Goal: Transaction & Acquisition: Book appointment/travel/reservation

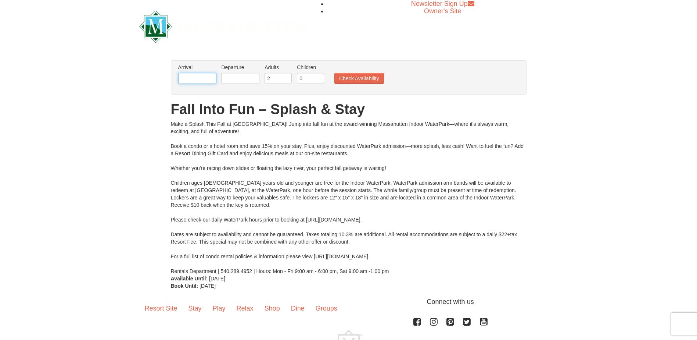
click at [199, 78] on input "text" at bounding box center [197, 78] width 38 height 11
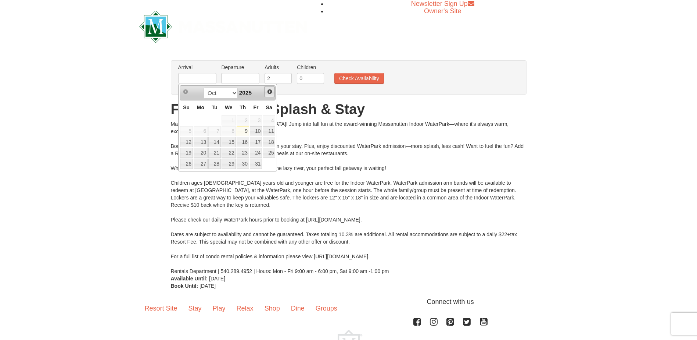
click at [275, 91] on link "Next" at bounding box center [269, 91] width 11 height 11
click at [255, 141] on link "14" at bounding box center [256, 142] width 12 height 10
type input "[DATE]"
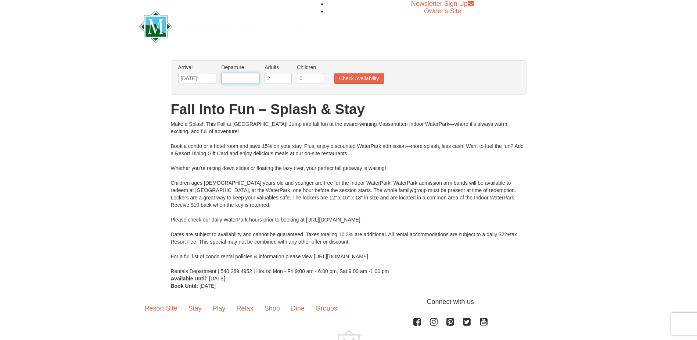
click at [223, 75] on input "text" at bounding box center [240, 78] width 38 height 11
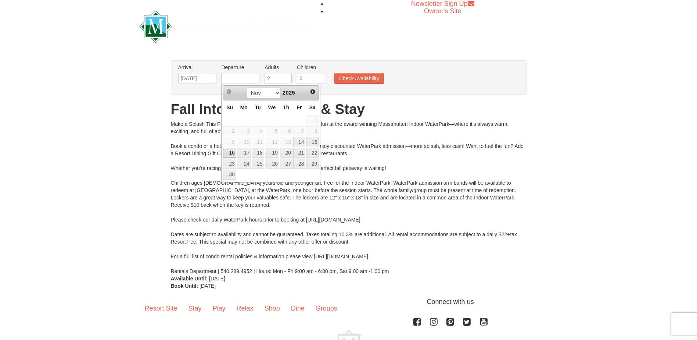
click at [234, 152] on link "16" at bounding box center [229, 153] width 13 height 10
type input "[DATE]"
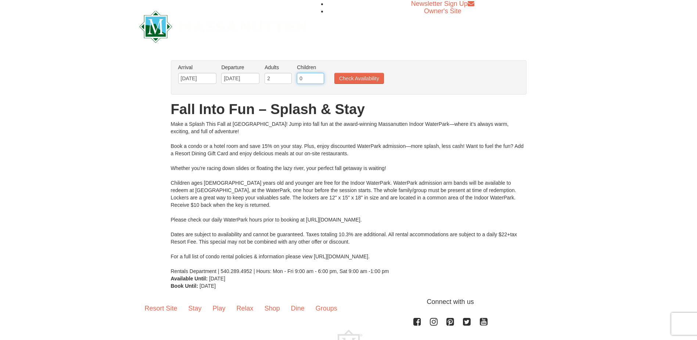
click at [309, 81] on input "0" at bounding box center [310, 78] width 27 height 11
click at [319, 77] on input "1" at bounding box center [310, 78] width 27 height 11
type input "2"
click at [319, 77] on input "2" at bounding box center [310, 78] width 27 height 11
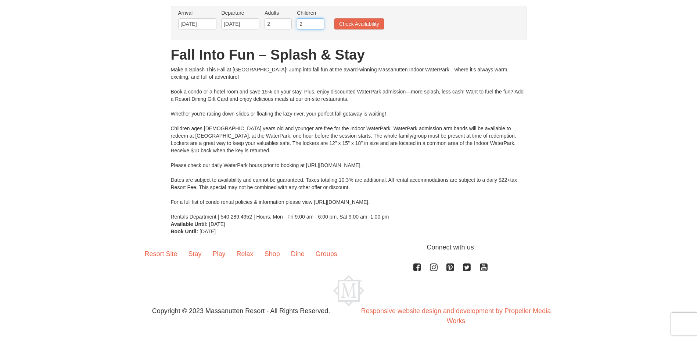
scroll to position [18, 0]
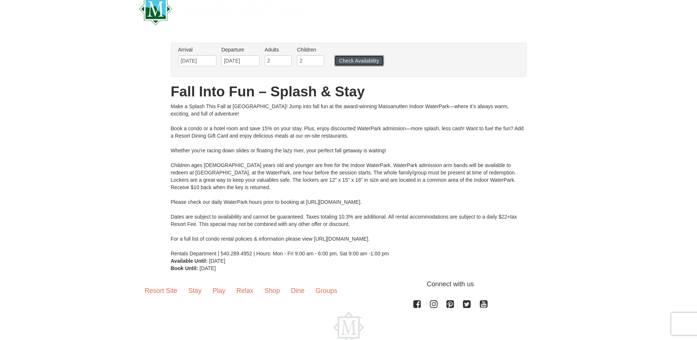
click at [348, 64] on button "Check Availability" at bounding box center [359, 60] width 50 height 11
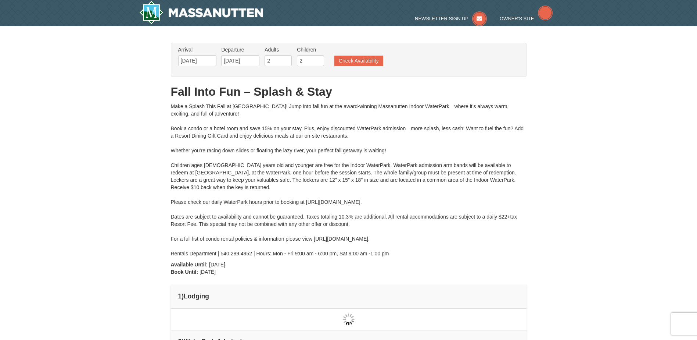
type input "[DATE]"
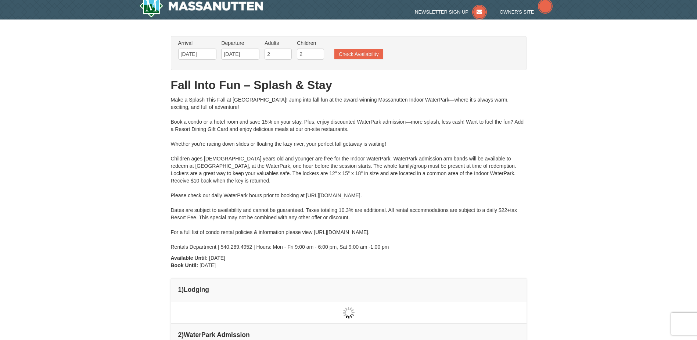
type input "[DATE]"
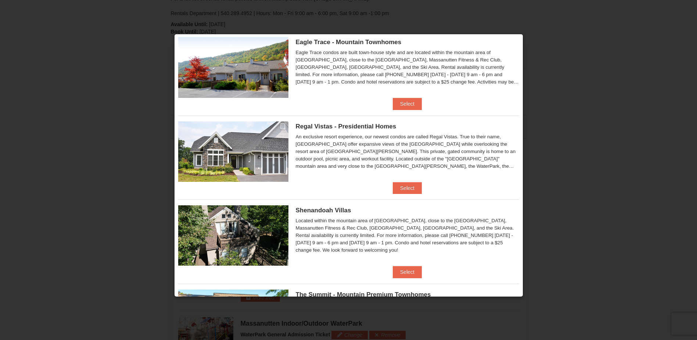
scroll to position [37, 0]
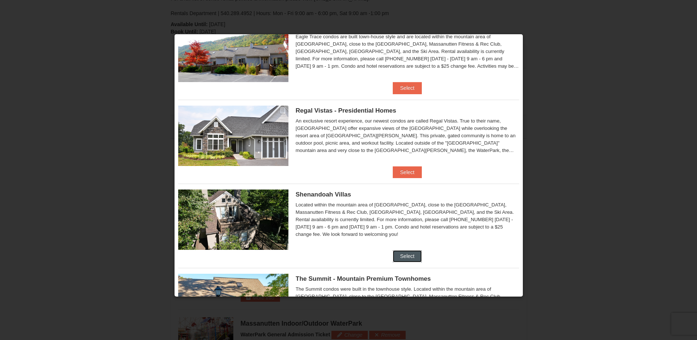
click at [410, 254] on button "Select" at bounding box center [407, 256] width 29 height 12
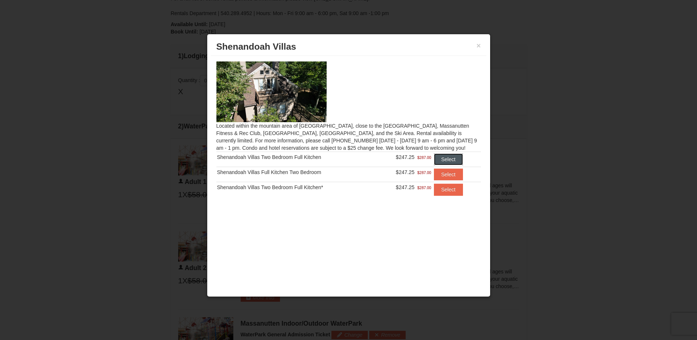
click at [453, 159] on button "Select" at bounding box center [448, 159] width 29 height 12
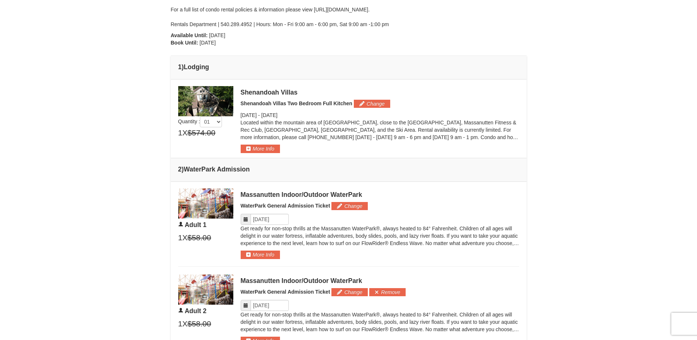
scroll to position [240, 0]
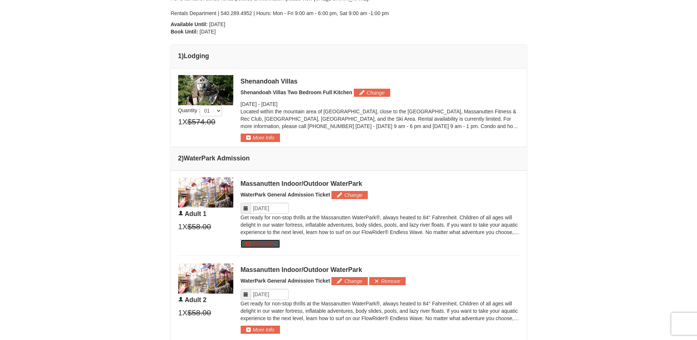
click at [260, 241] on button "More Info" at bounding box center [260, 243] width 39 height 8
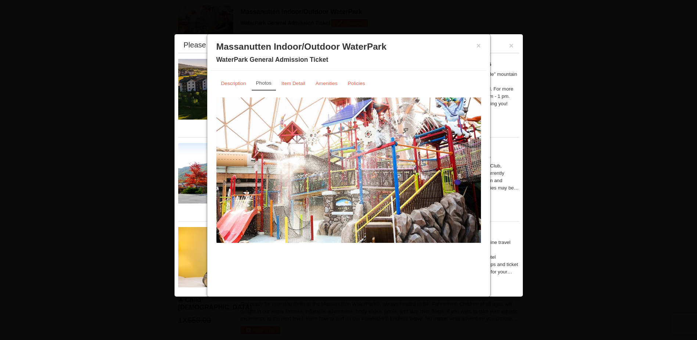
scroll to position [425, 0]
click at [477, 46] on button "×" at bounding box center [479, 45] width 4 height 7
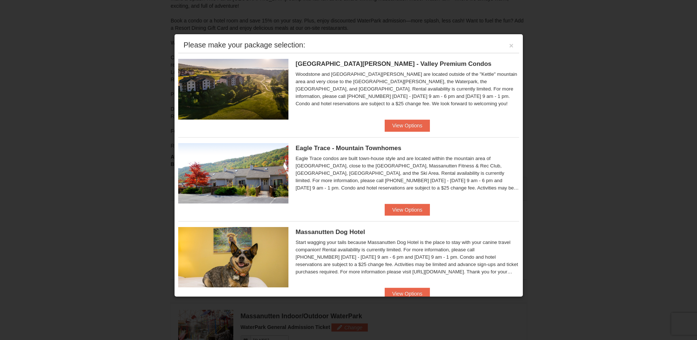
scroll to position [94, 0]
click at [395, 125] on button "View Options" at bounding box center [407, 125] width 45 height 12
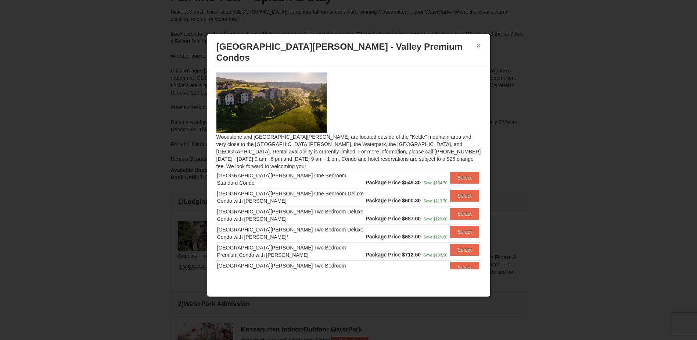
click at [477, 44] on button "×" at bounding box center [479, 45] width 4 height 7
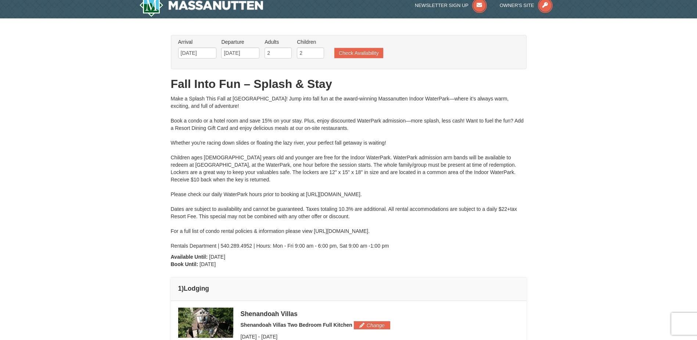
scroll to position [0, 0]
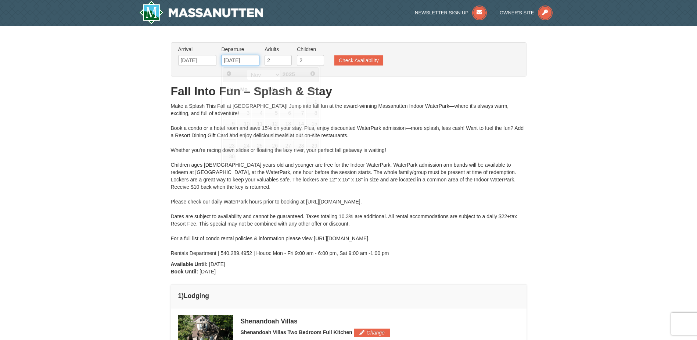
click at [248, 61] on input "[DATE]" at bounding box center [240, 60] width 38 height 11
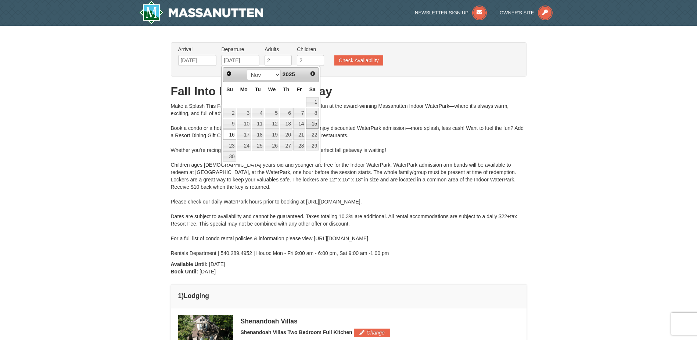
click at [316, 127] on link "15" at bounding box center [312, 124] width 12 height 10
type input "[DATE]"
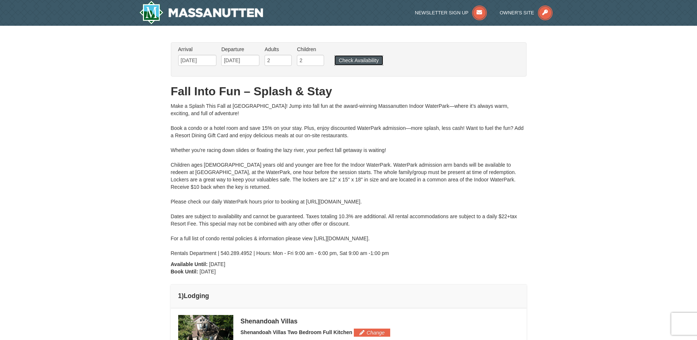
click at [344, 60] on button "Check Availability" at bounding box center [358, 60] width 49 height 10
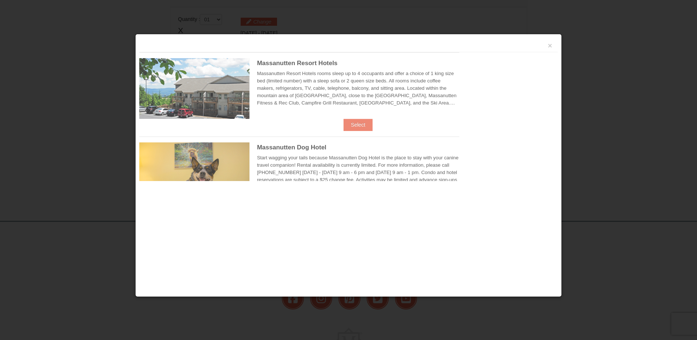
scroll to position [313, 0]
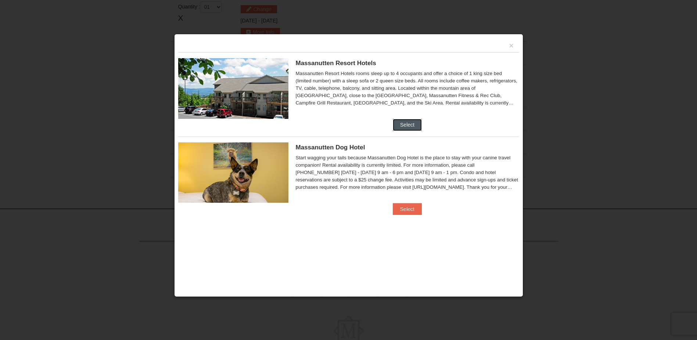
click at [407, 124] on button "Select" at bounding box center [407, 125] width 29 height 12
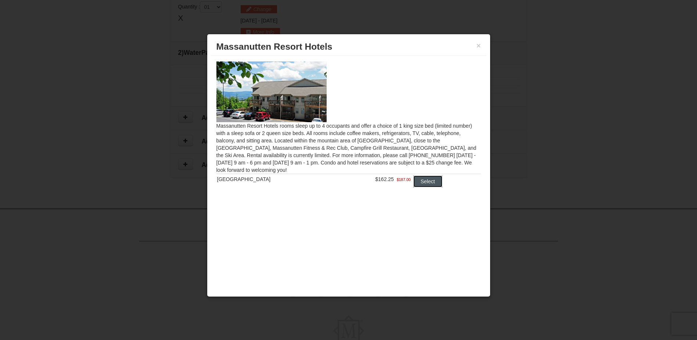
click at [421, 185] on button "Select" at bounding box center [427, 181] width 29 height 12
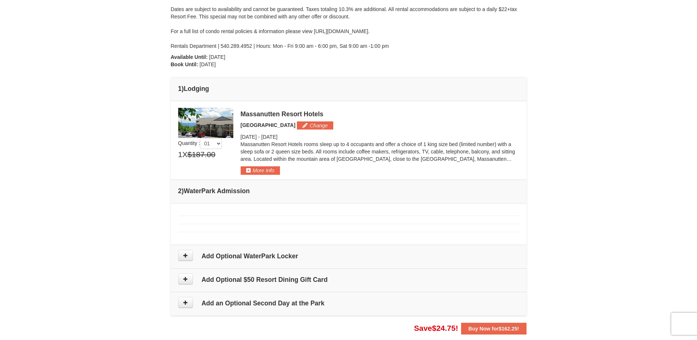
scroll to position [203, 0]
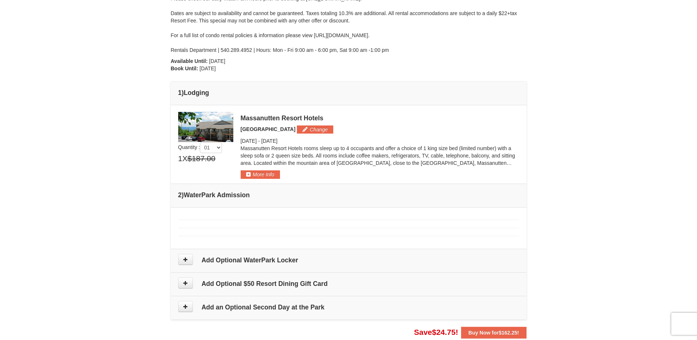
click at [193, 198] on h4 "2 ) WaterPark Admission" at bounding box center [348, 194] width 341 height 7
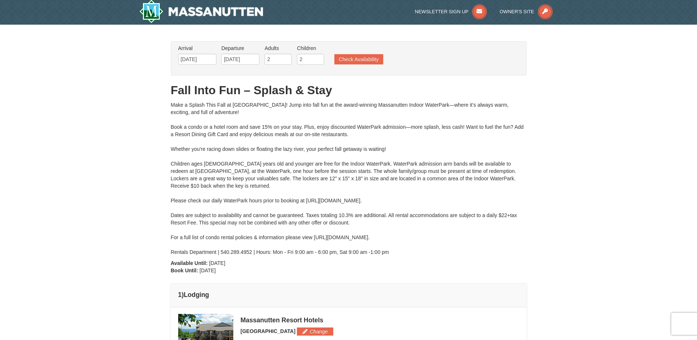
scroll to position [0, 0]
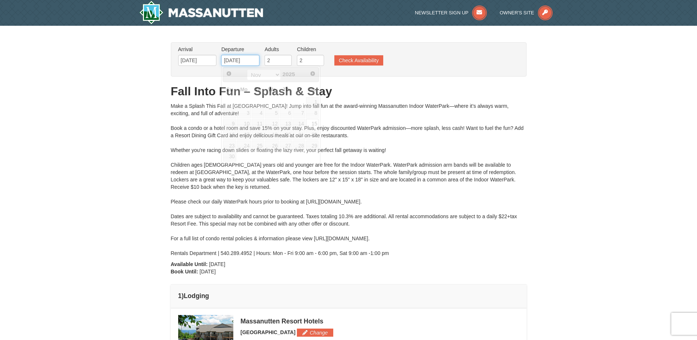
click at [242, 63] on input "11/15/2025" at bounding box center [240, 60] width 38 height 11
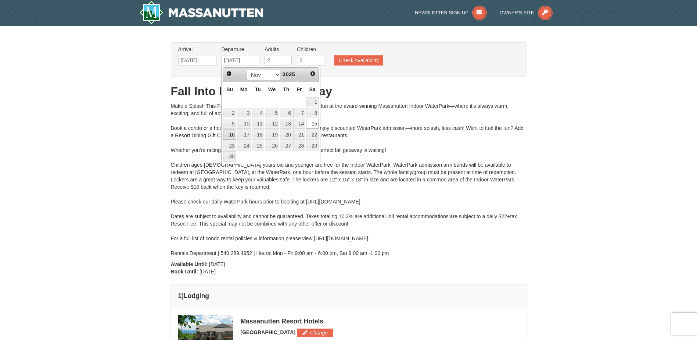
click at [232, 134] on link "16" at bounding box center [229, 134] width 13 height 10
type input "[DATE]"
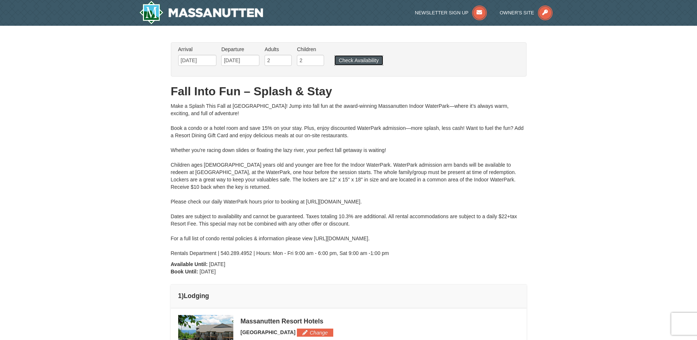
click at [371, 58] on button "Check Availability" at bounding box center [358, 60] width 49 height 10
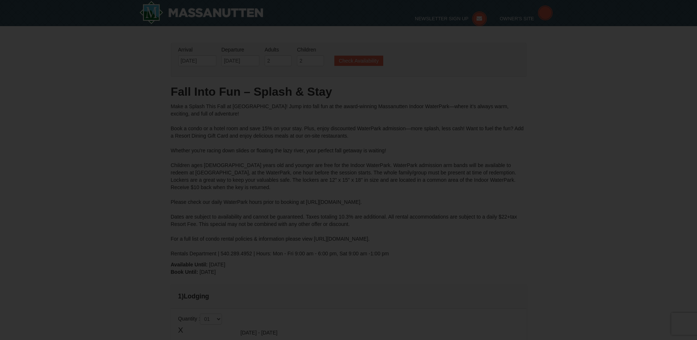
type input "[DATE]"
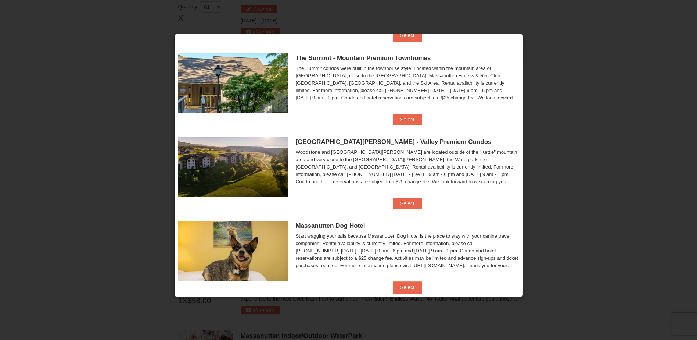
scroll to position [270, 0]
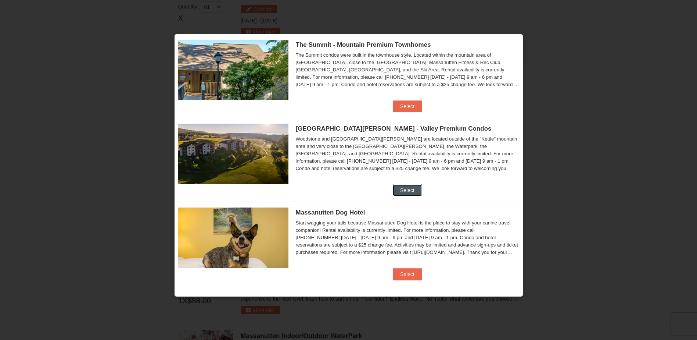
click at [411, 193] on button "Select" at bounding box center [407, 190] width 29 height 12
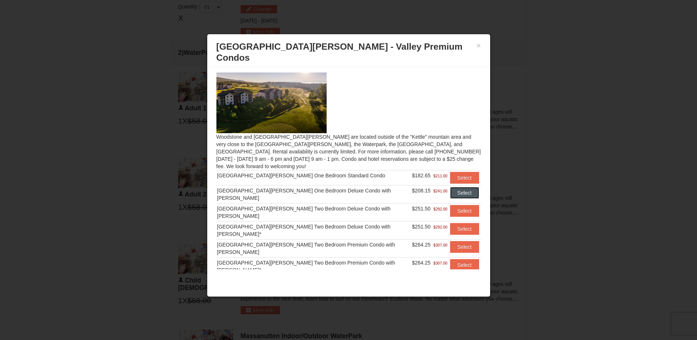
click at [456, 187] on button "Select" at bounding box center [464, 193] width 29 height 12
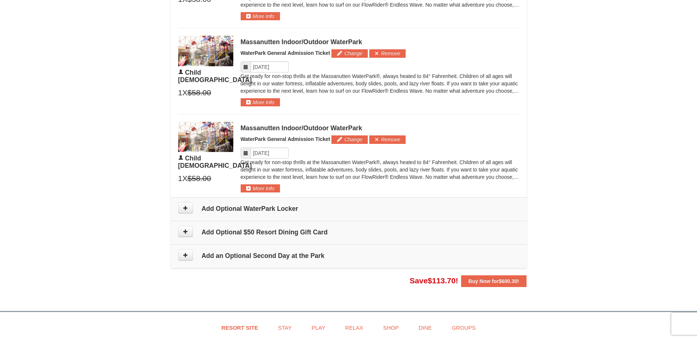
scroll to position [570, 0]
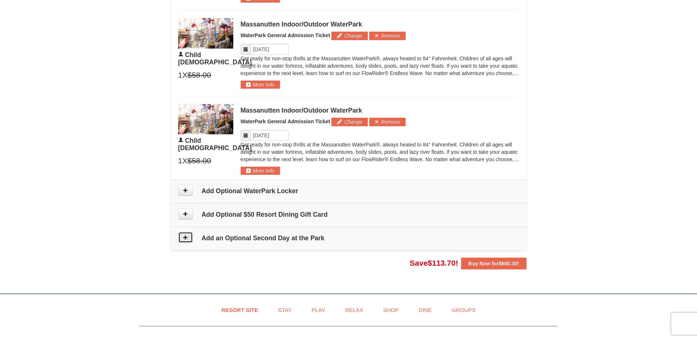
click at [182, 239] on button at bounding box center [185, 237] width 15 height 11
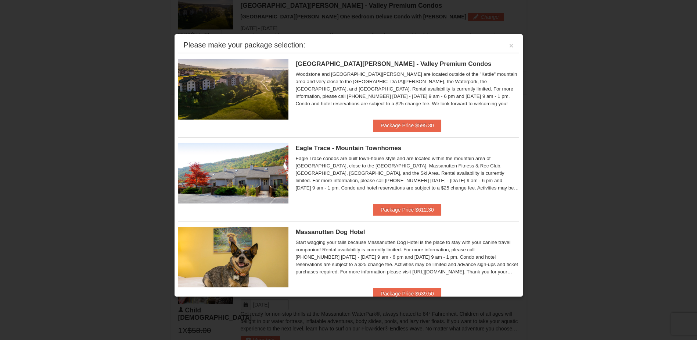
scroll to position [315, 0]
click at [509, 45] on button "×" at bounding box center [511, 45] width 4 height 7
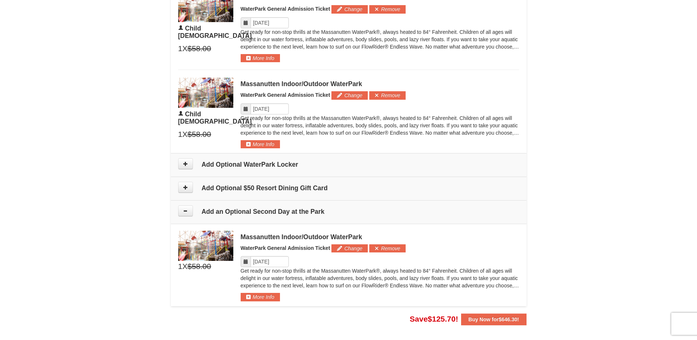
scroll to position [609, 0]
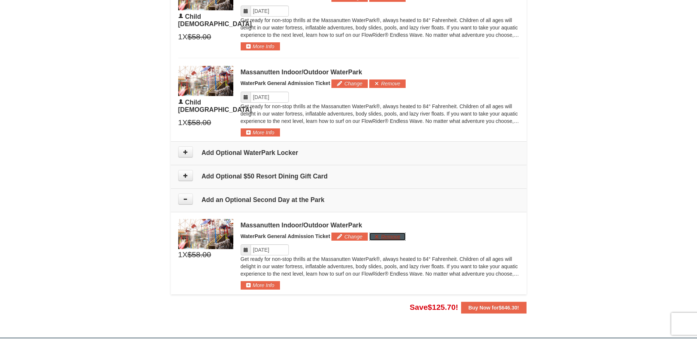
click at [385, 236] on button "Remove" at bounding box center [387, 236] width 36 height 8
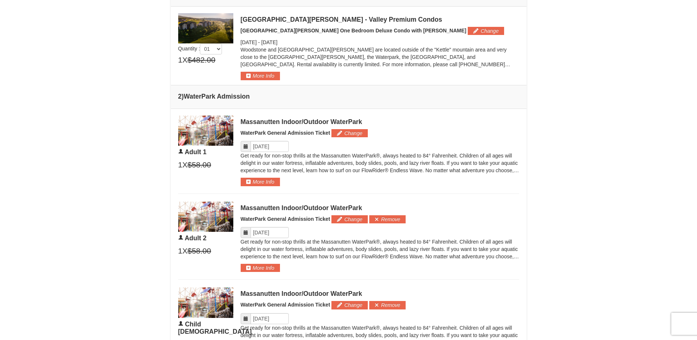
scroll to position [367, 0]
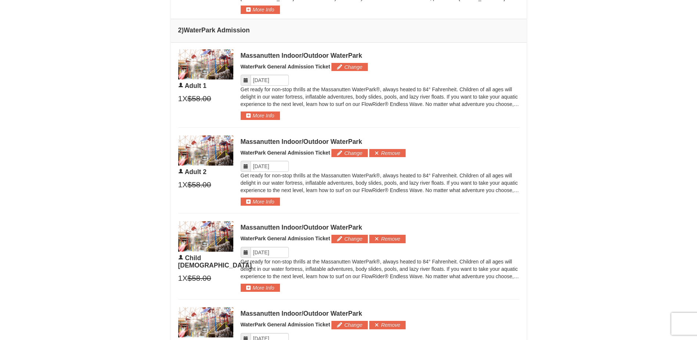
click at [247, 81] on icon at bounding box center [245, 80] width 5 height 5
click at [248, 80] on icon at bounding box center [245, 80] width 5 height 5
drag, startPoint x: 248, startPoint y: 80, endPoint x: 248, endPoint y: 119, distance: 38.2
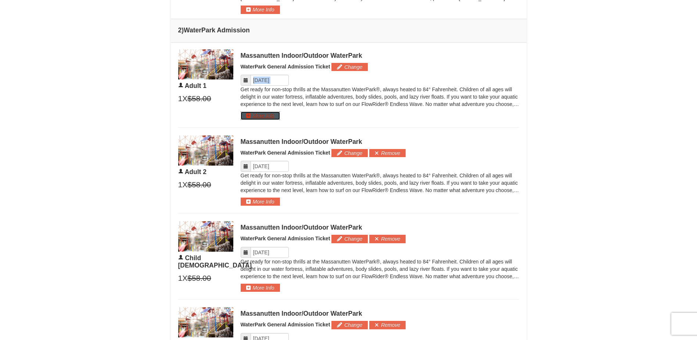
click at [248, 119] on button "More Info" at bounding box center [260, 115] width 39 height 8
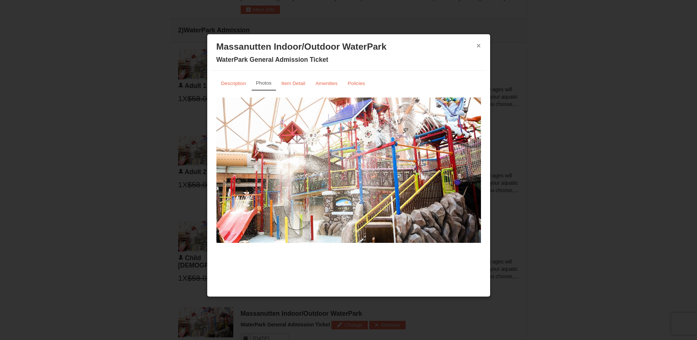
drag, startPoint x: 480, startPoint y: 46, endPoint x: 485, endPoint y: 56, distance: 11.5
click at [480, 46] on button "×" at bounding box center [479, 45] width 4 height 7
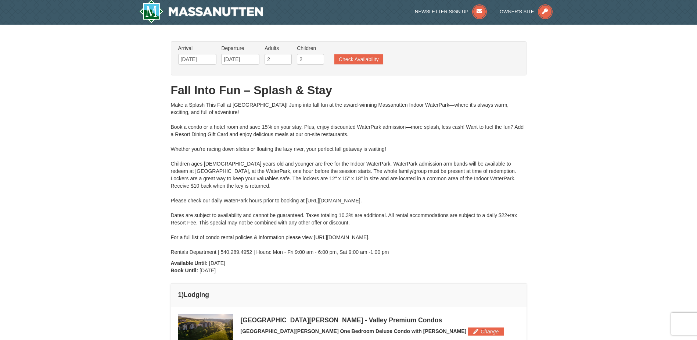
scroll to position [0, 0]
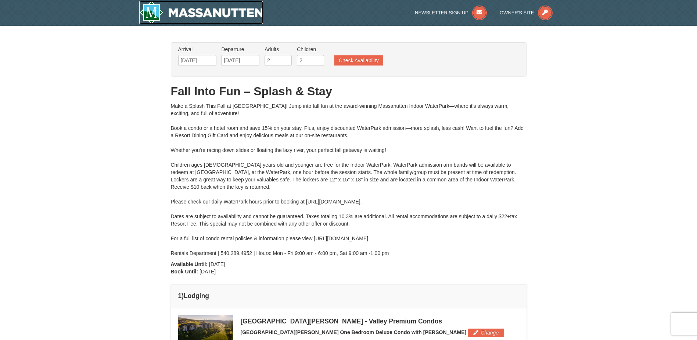
click at [198, 14] on img at bounding box center [201, 13] width 124 height 24
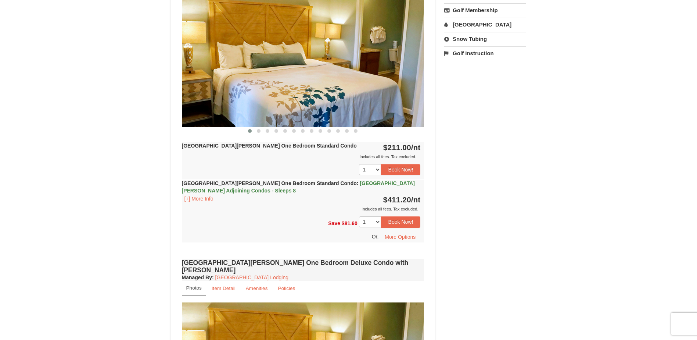
scroll to position [257, 0]
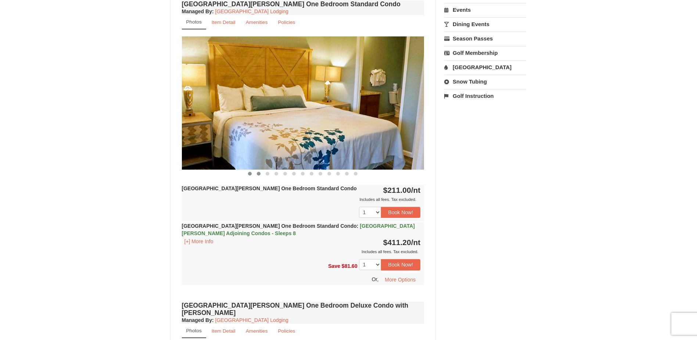
click at [260, 173] on span at bounding box center [259, 174] width 4 height 4
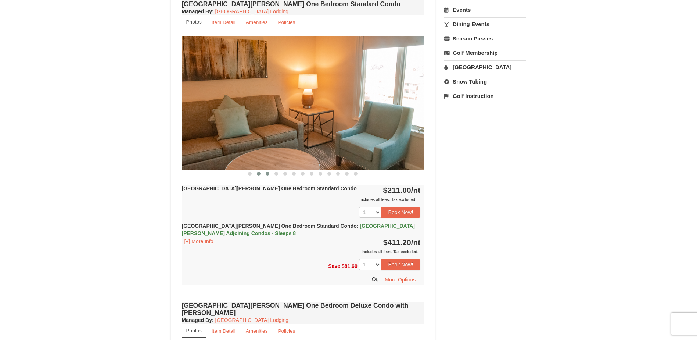
click at [271, 175] on button at bounding box center [267, 173] width 9 height 7
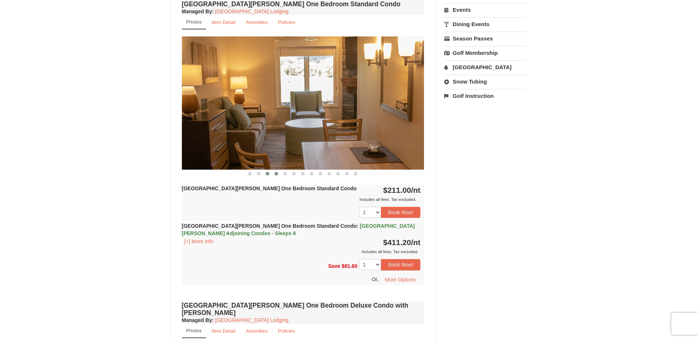
click at [276, 175] on span at bounding box center [277, 174] width 4 height 4
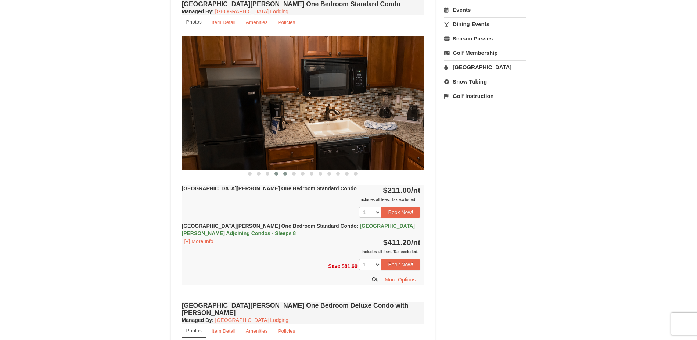
click at [286, 175] on span at bounding box center [285, 174] width 4 height 4
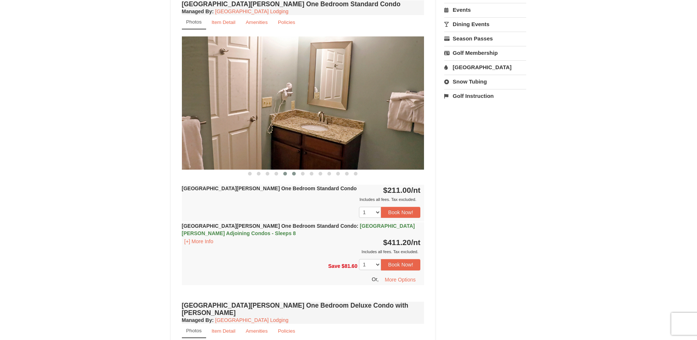
click at [296, 176] on button at bounding box center [294, 173] width 9 height 7
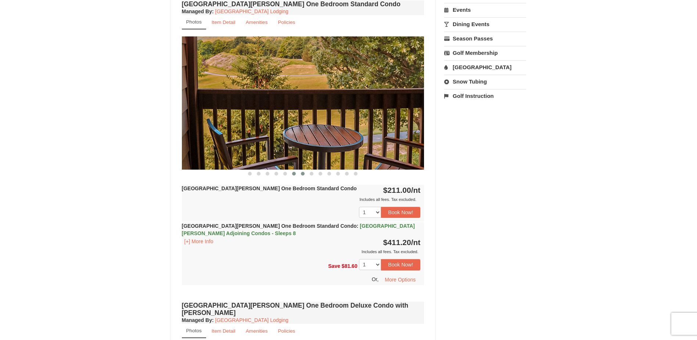
click at [299, 176] on button at bounding box center [302, 173] width 9 height 7
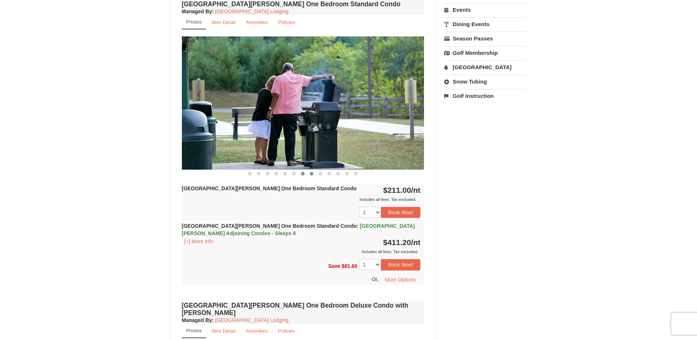
click at [315, 175] on button at bounding box center [311, 173] width 9 height 7
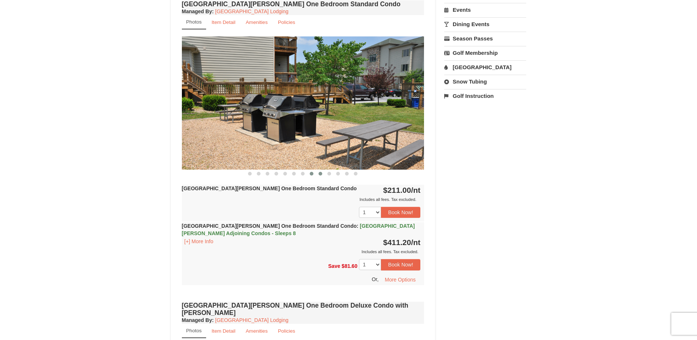
click at [319, 174] on span at bounding box center [321, 174] width 4 height 4
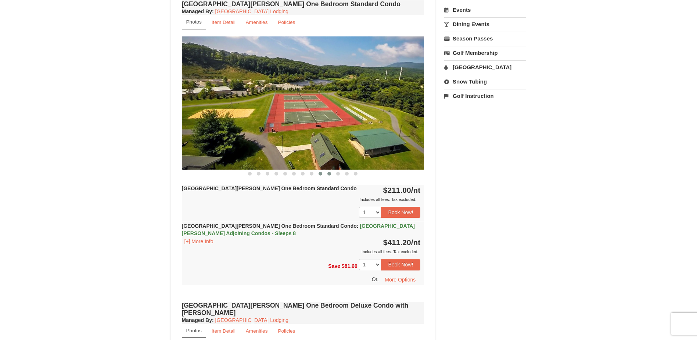
click at [328, 173] on span at bounding box center [329, 174] width 4 height 4
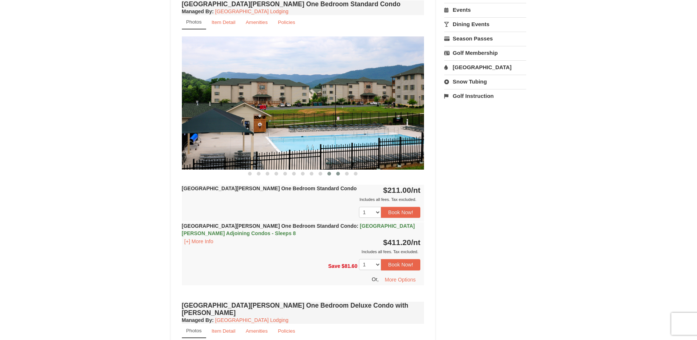
click at [340, 174] on button at bounding box center [338, 173] width 9 height 7
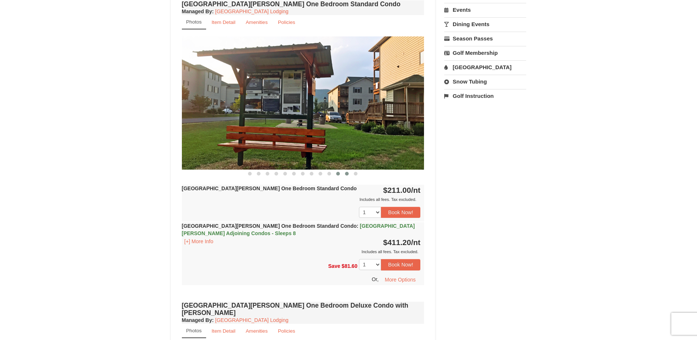
click at [349, 173] on button at bounding box center [346, 173] width 9 height 7
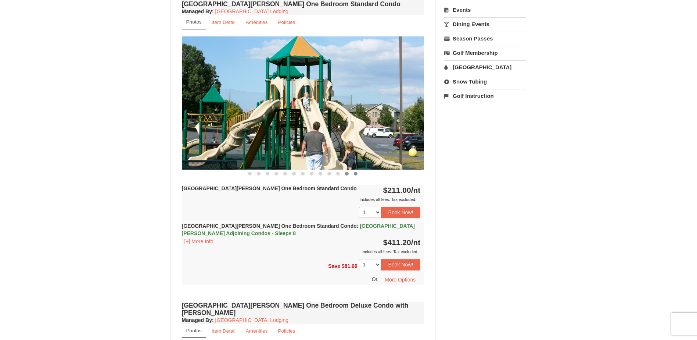
click at [353, 173] on button at bounding box center [355, 173] width 9 height 7
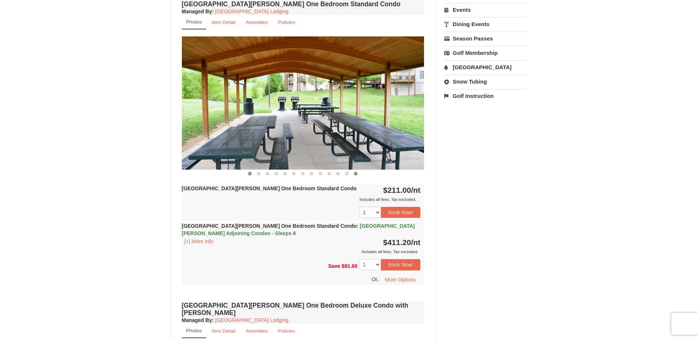
click at [249, 175] on button at bounding box center [249, 173] width 9 height 7
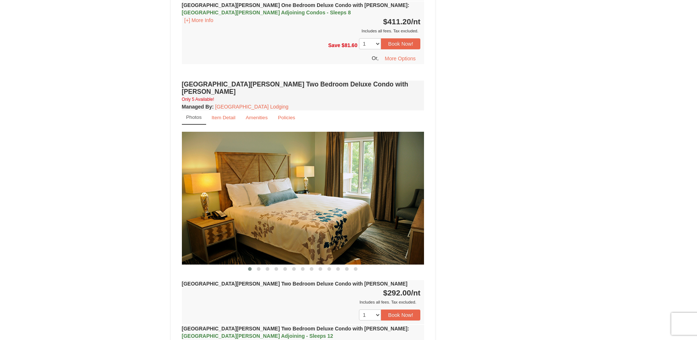
scroll to position [735, 0]
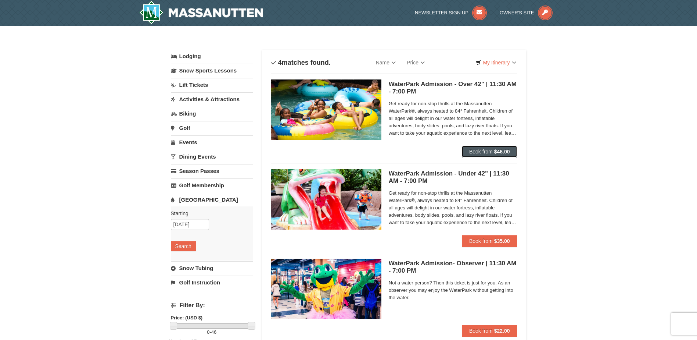
click at [497, 154] on strong "$46.00" at bounding box center [502, 151] width 16 height 6
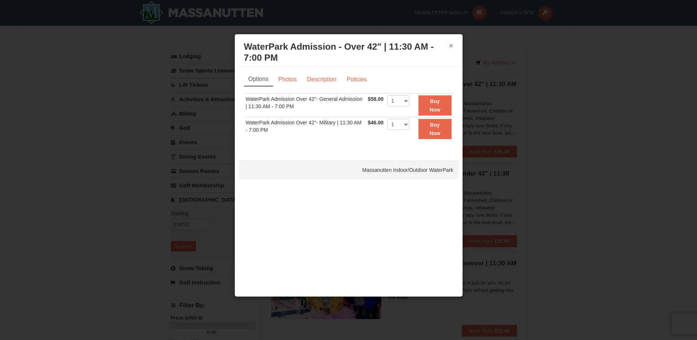
click at [452, 44] on button "×" at bounding box center [451, 45] width 4 height 7
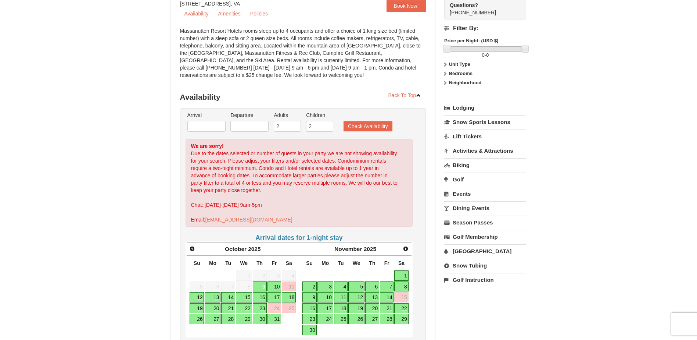
scroll to position [110, 0]
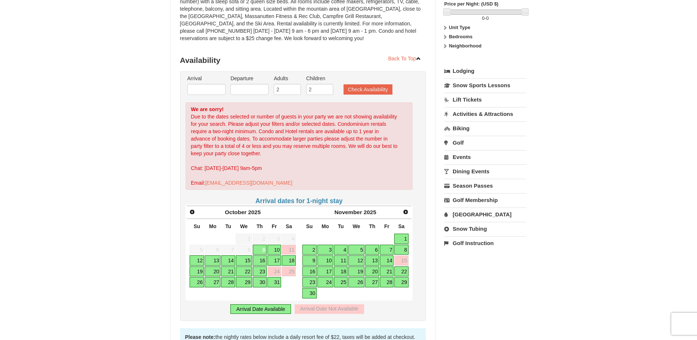
click at [384, 262] on link "14" at bounding box center [387, 260] width 14 height 10
type input "[DATE]"
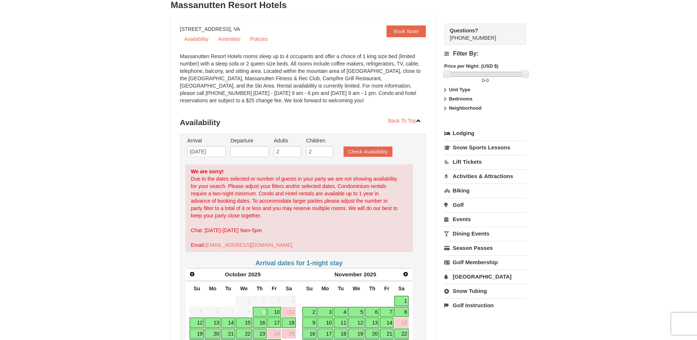
scroll to position [37, 0]
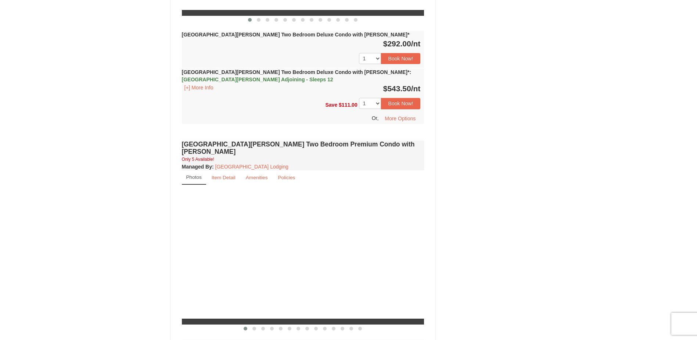
select select "10"
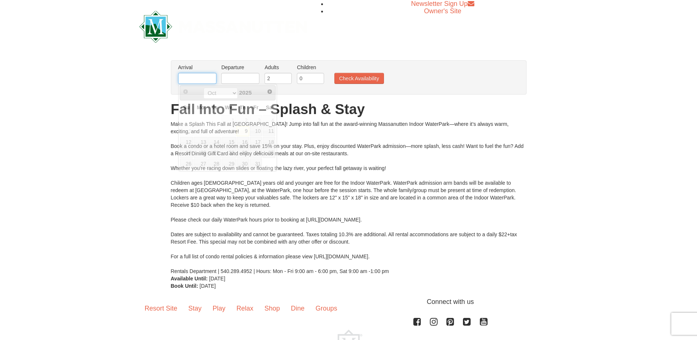
click at [196, 78] on input "text" at bounding box center [197, 78] width 38 height 11
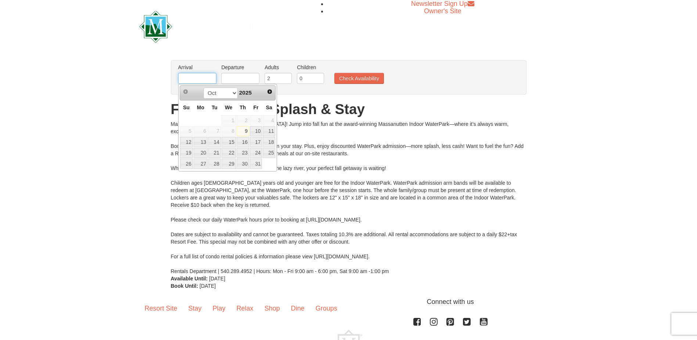
type input "[DATE]"
click at [251, 76] on input "text" at bounding box center [240, 78] width 38 height 11
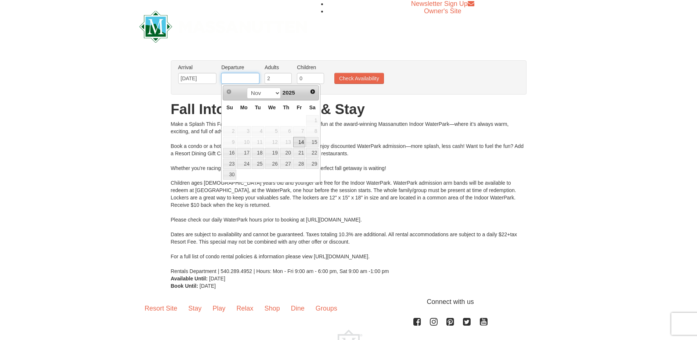
type input "[DATE]"
click at [317, 79] on input "0" at bounding box center [310, 78] width 27 height 11
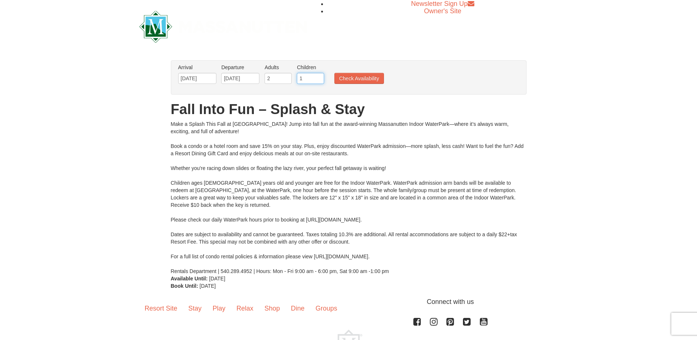
click at [319, 77] on input "1" at bounding box center [310, 78] width 27 height 11
type input "2"
click at [319, 77] on input "2" at bounding box center [310, 78] width 27 height 11
click at [336, 79] on button "Check Availability" at bounding box center [359, 78] width 50 height 11
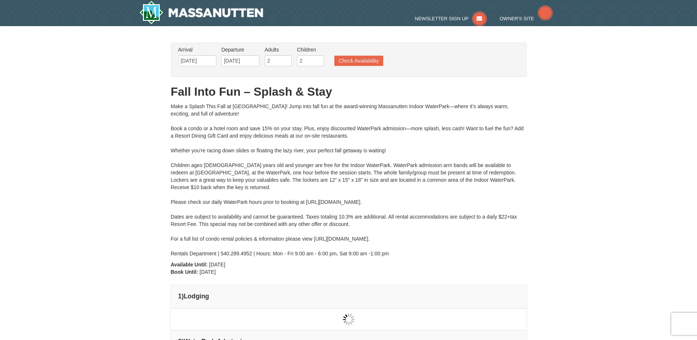
type input "[DATE]"
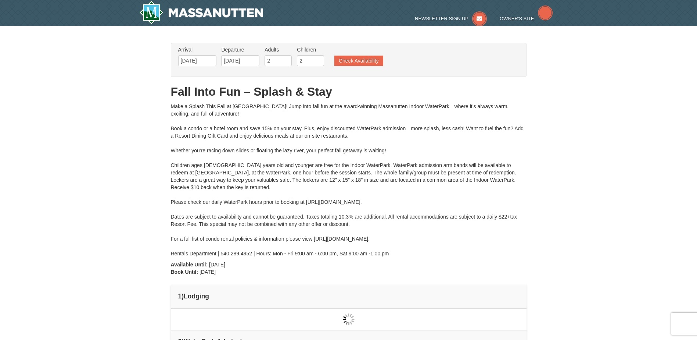
type input "[DATE]"
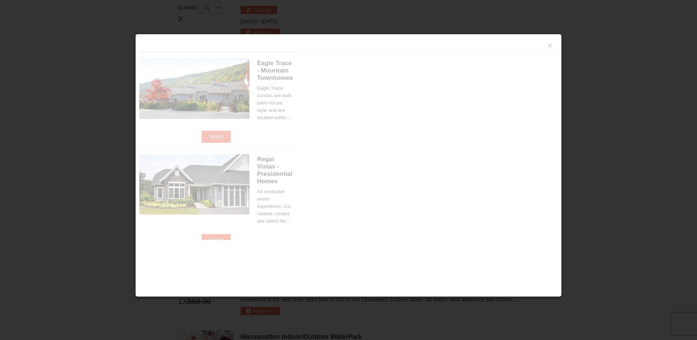
scroll to position [313, 0]
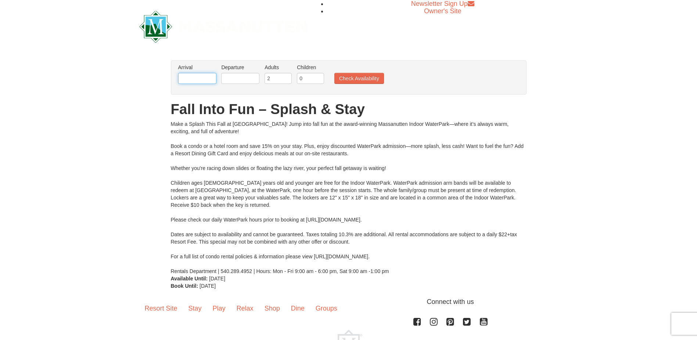
click at [182, 80] on input "text" at bounding box center [197, 78] width 38 height 11
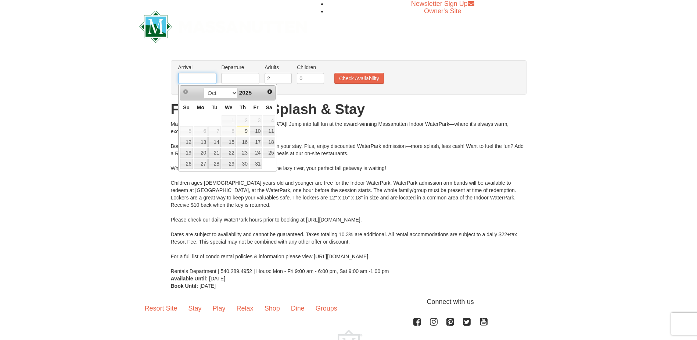
type input "[DATE]"
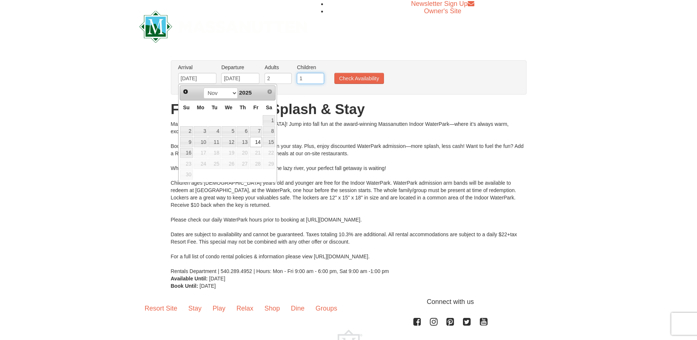
click at [316, 76] on input "1" at bounding box center [310, 78] width 27 height 11
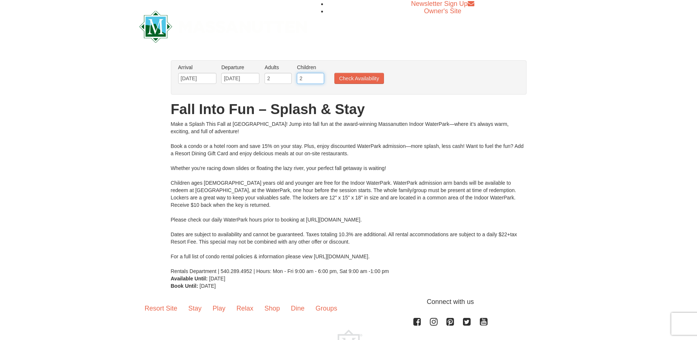
type input "2"
click at [318, 76] on input "2" at bounding box center [310, 78] width 27 height 11
click at [345, 77] on button "Check Availability" at bounding box center [359, 78] width 50 height 11
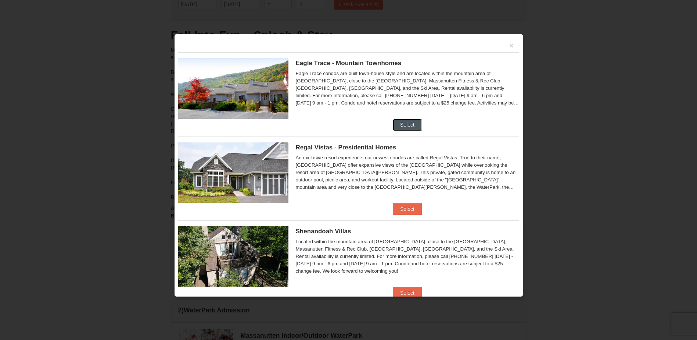
click at [410, 124] on button "Select" at bounding box center [407, 125] width 29 height 12
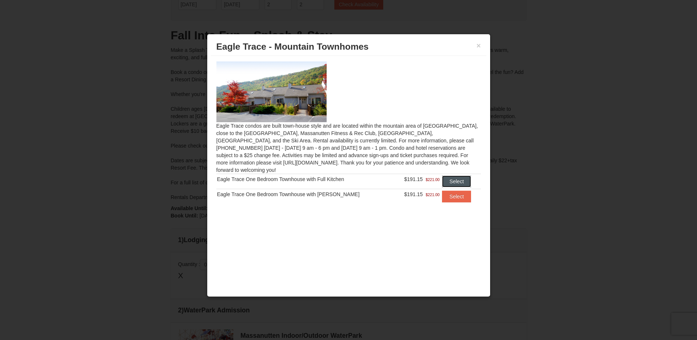
click at [464, 175] on button "Select" at bounding box center [456, 181] width 29 height 12
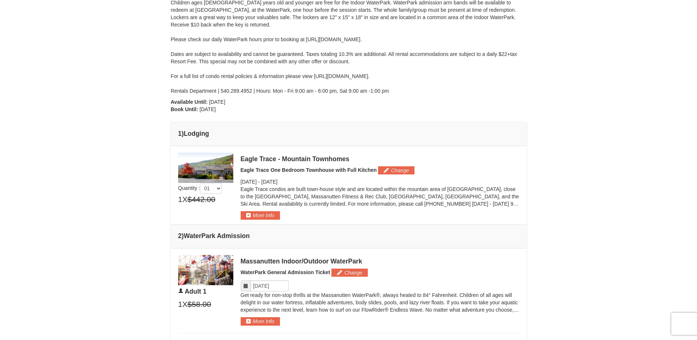
scroll to position [166, 0]
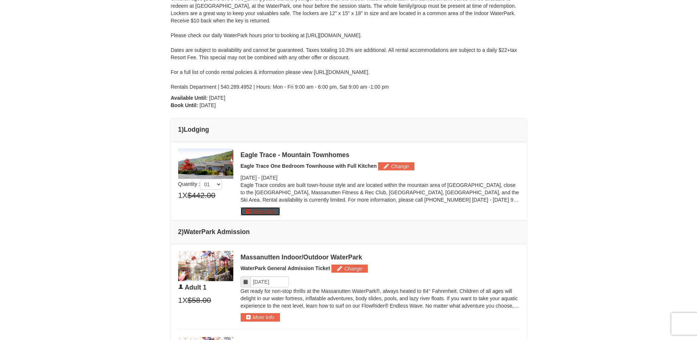
click at [270, 210] on button "More Info" at bounding box center [260, 211] width 39 height 8
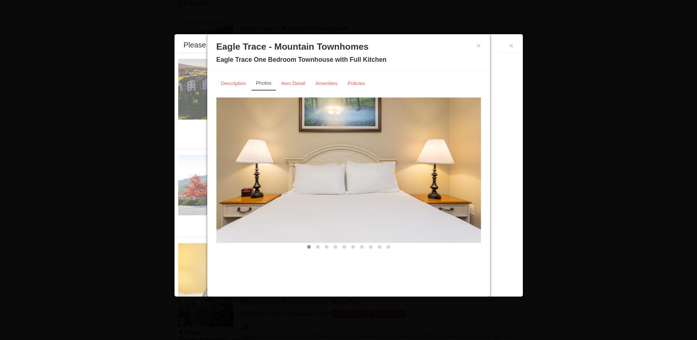
scroll to position [315, 0]
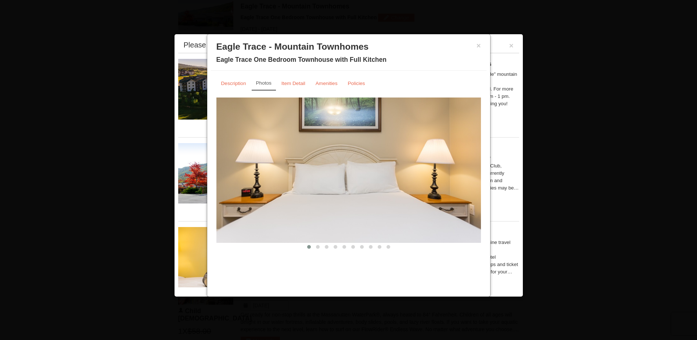
drag, startPoint x: 290, startPoint y: 86, endPoint x: 287, endPoint y: 97, distance: 10.8
click at [290, 86] on link "Item Detail" at bounding box center [293, 83] width 33 height 14
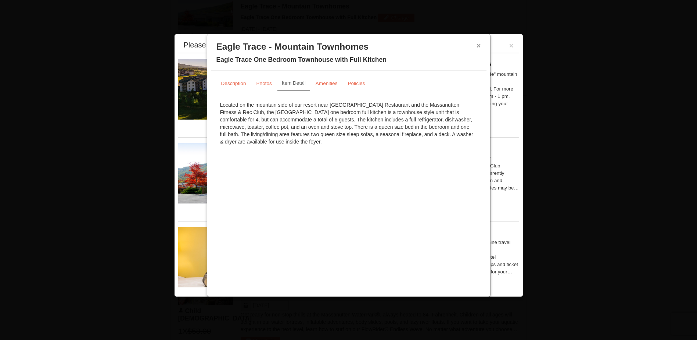
click at [479, 46] on button "×" at bounding box center [479, 45] width 4 height 7
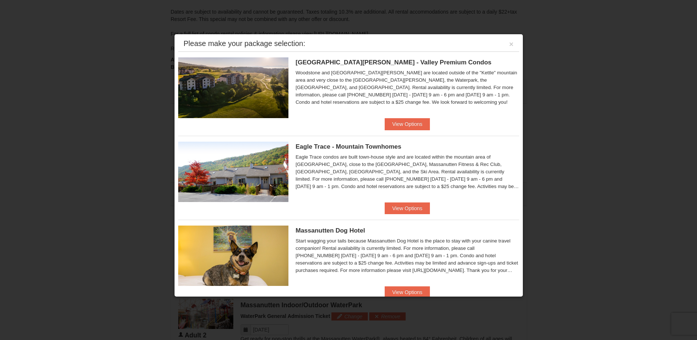
scroll to position [0, 0]
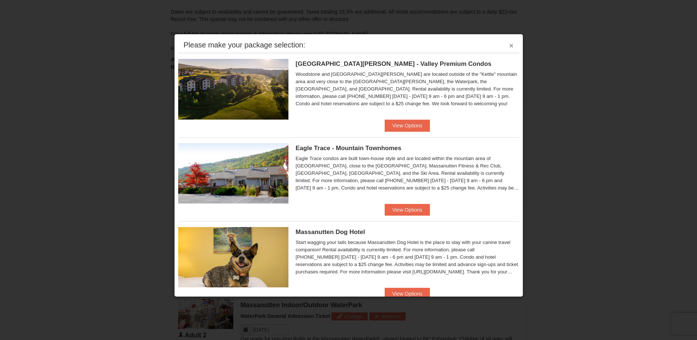
click at [509, 45] on button "×" at bounding box center [511, 45] width 4 height 7
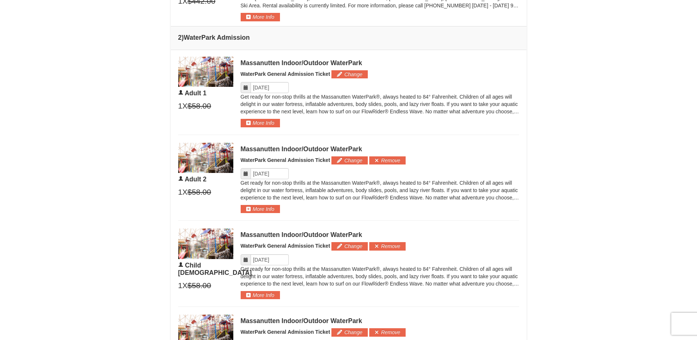
scroll to position [367, 0]
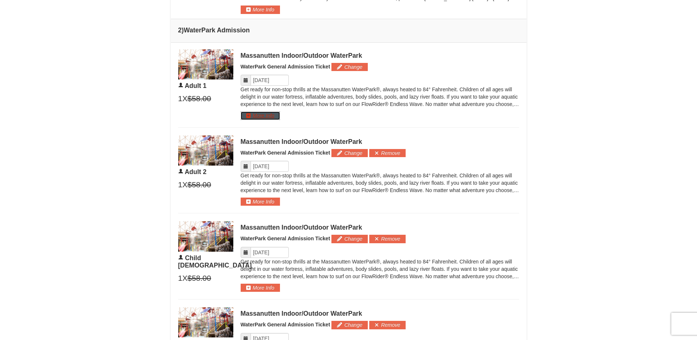
click at [251, 115] on button "More Info" at bounding box center [260, 115] width 39 height 8
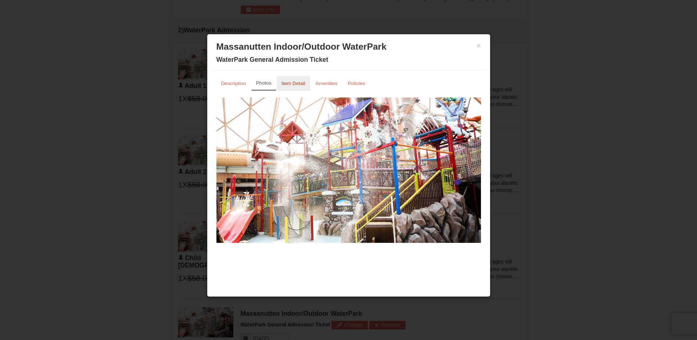
click at [300, 86] on link "Item Detail" at bounding box center [293, 83] width 33 height 14
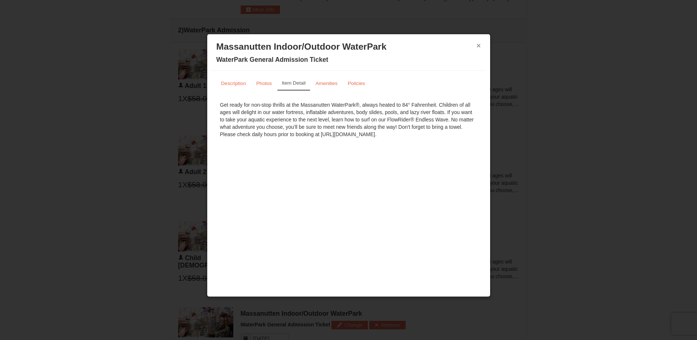
click at [479, 47] on button "×" at bounding box center [479, 45] width 4 height 7
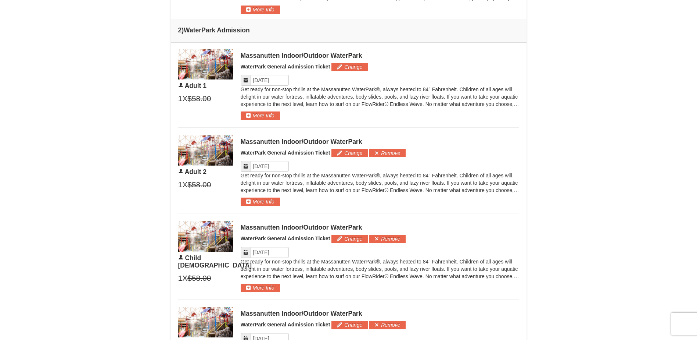
click at [248, 80] on icon at bounding box center [245, 80] width 5 height 5
click at [241, 80] on span at bounding box center [246, 80] width 10 height 11
click at [257, 78] on input "Please format dates MM/DD/YYYY" at bounding box center [270, 80] width 38 height 11
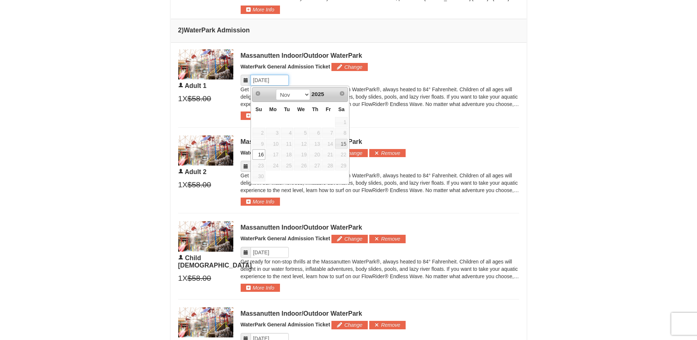
click at [265, 78] on input "Please format dates MM/DD/YYYY" at bounding box center [270, 80] width 38 height 11
click at [345, 145] on link "15" at bounding box center [341, 144] width 12 height 10
type input "[DATE]"
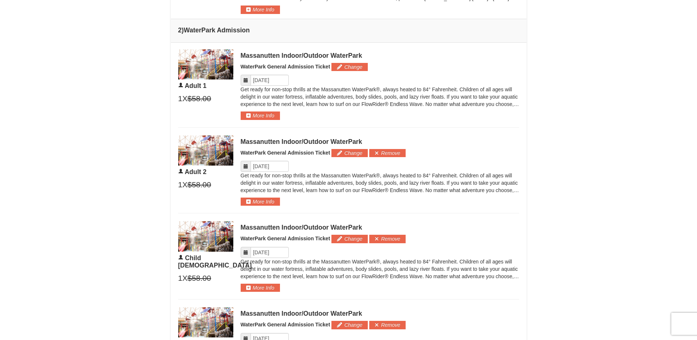
click at [248, 166] on icon at bounding box center [245, 166] width 5 height 5
click at [245, 167] on icon at bounding box center [245, 166] width 5 height 5
click at [263, 165] on input "Please format dates MM/DD/YYYY" at bounding box center [270, 166] width 38 height 11
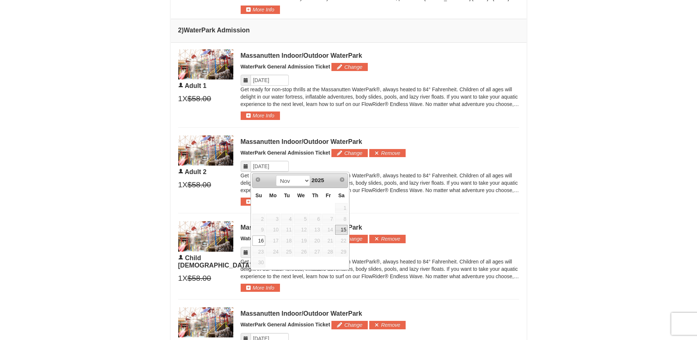
click at [342, 227] on link "15" at bounding box center [341, 230] width 12 height 10
type input "[DATE]"
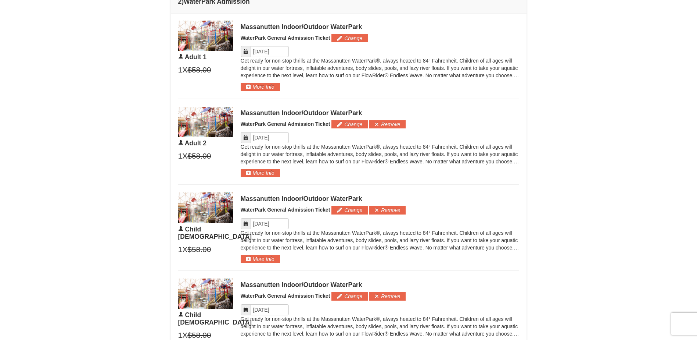
scroll to position [441, 0]
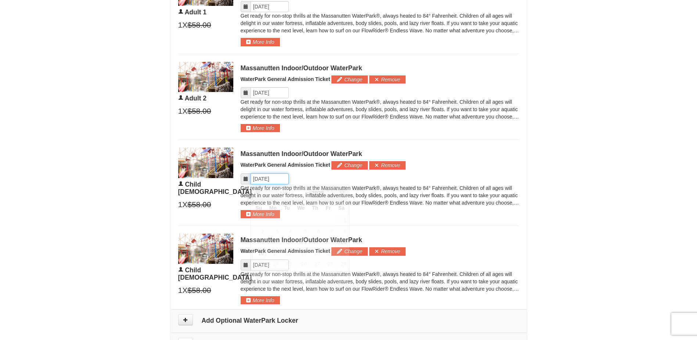
click at [267, 178] on input "Please format dates MM/DD/YYYY" at bounding box center [270, 178] width 38 height 11
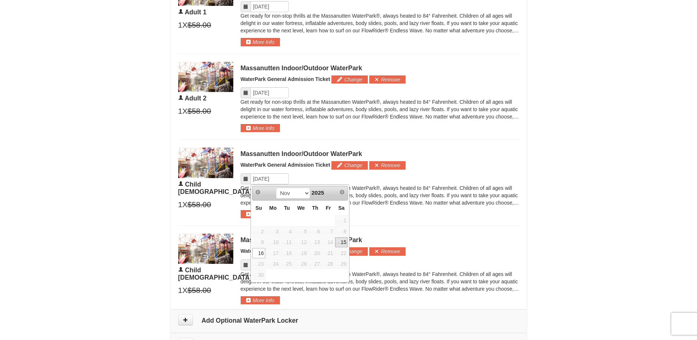
click at [341, 242] on link "15" at bounding box center [341, 242] width 12 height 10
type input "[DATE]"
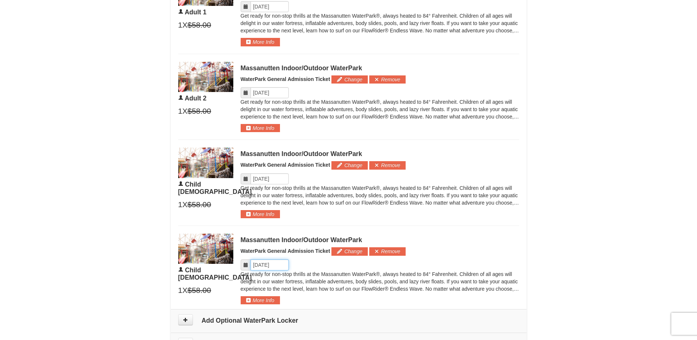
click at [263, 268] on input "Please format dates MM/DD/YYYY" at bounding box center [270, 264] width 38 height 11
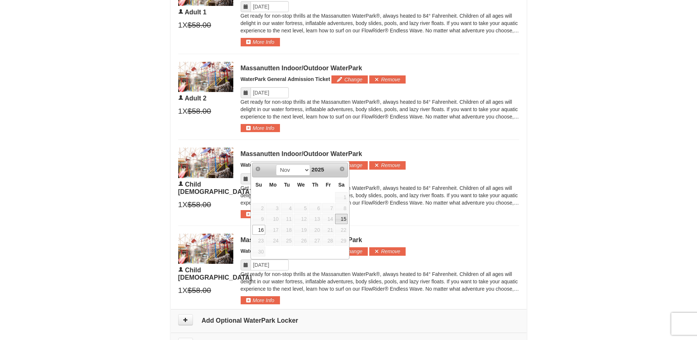
click at [340, 219] on link "15" at bounding box center [341, 219] width 12 height 10
type input "[DATE]"
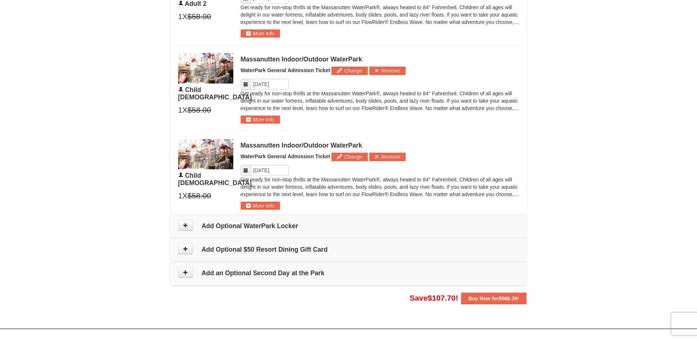
scroll to position [588, 0]
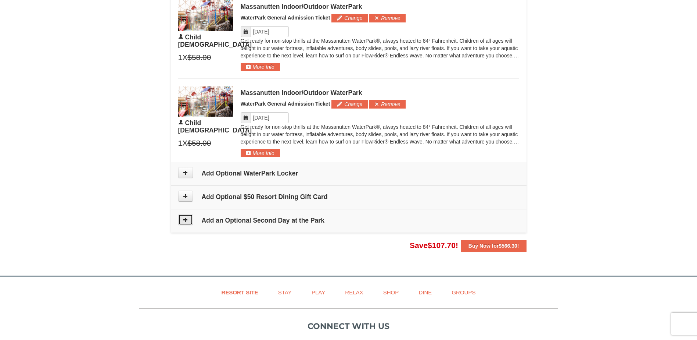
click at [182, 218] on button at bounding box center [185, 219] width 15 height 11
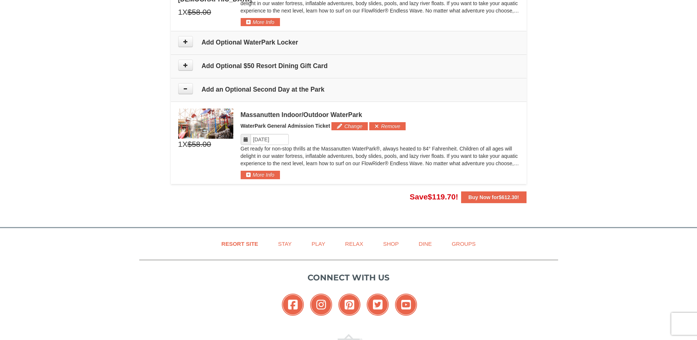
scroll to position [709, 0]
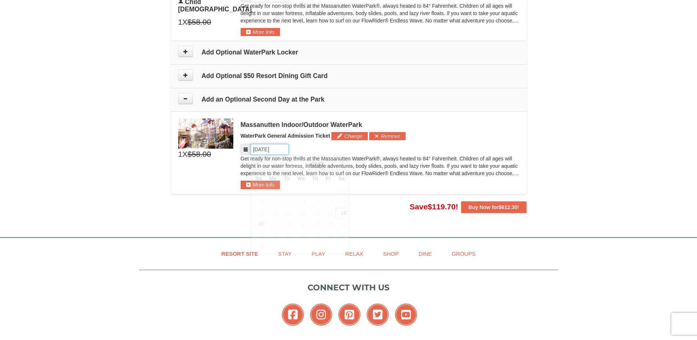
click at [263, 148] on input "Please format dates MM/DD/YYYY" at bounding box center [270, 149] width 38 height 11
click at [260, 223] on link "16" at bounding box center [258, 224] width 13 height 10
type input "[DATE]"
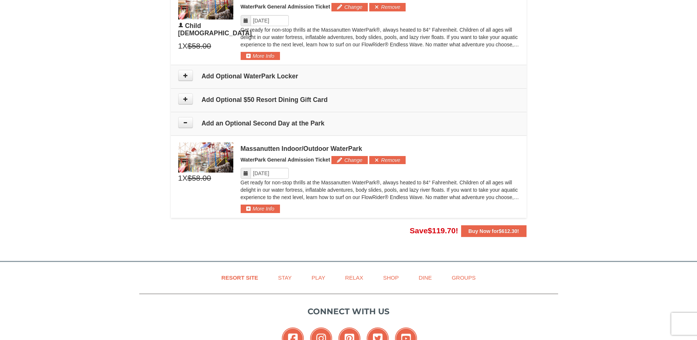
scroll to position [672, 0]
